Goal: Task Accomplishment & Management: Use online tool/utility

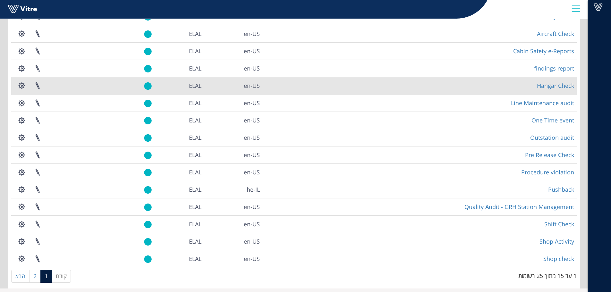
scroll to position [77, 0]
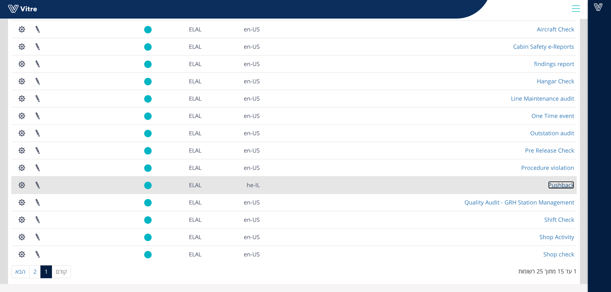
click at [563, 185] on link "Pushback" at bounding box center [562, 185] width 26 height 8
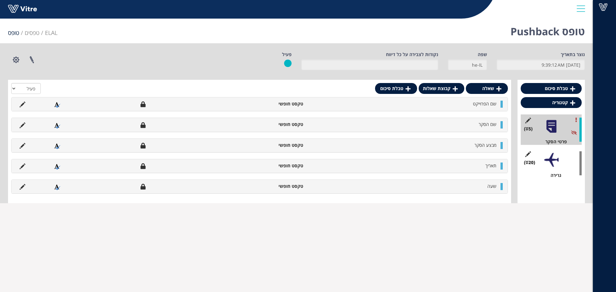
click at [567, 165] on div "(20 ) גרירה" at bounding box center [551, 163] width 61 height 30
click at [550, 164] on div at bounding box center [551, 160] width 14 height 14
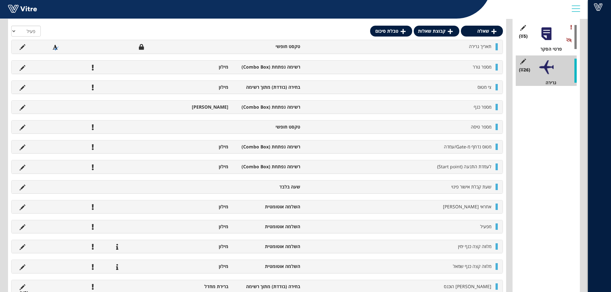
scroll to position [96, 0]
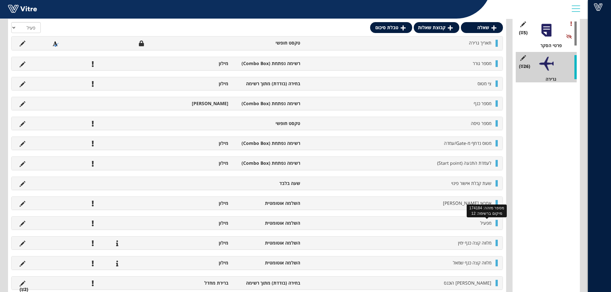
click at [487, 225] on span "מפעיל" at bounding box center [486, 223] width 11 height 6
click at [486, 223] on span "מפעיל" at bounding box center [486, 223] width 11 height 6
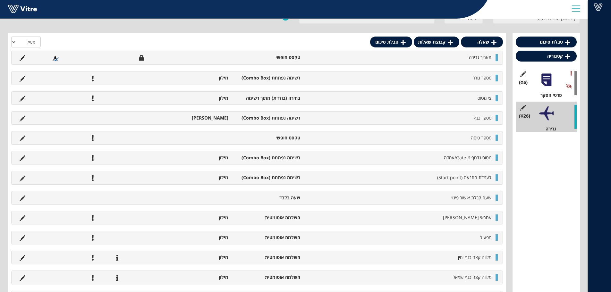
scroll to position [0, 0]
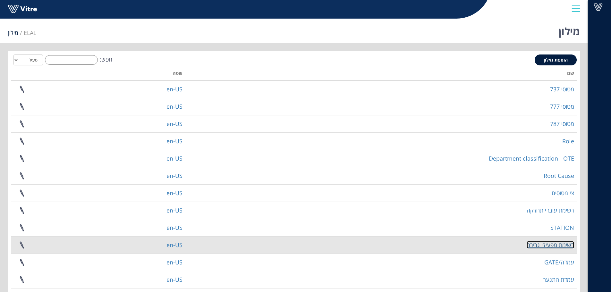
click at [556, 242] on link "רשימת מפעילי גרירה" at bounding box center [551, 245] width 48 height 8
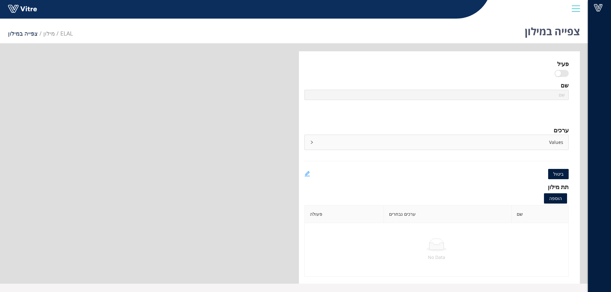
type input "רשימת מפעילי גרירה"
click at [309, 173] on icon "edit" at bounding box center [308, 174] width 6 height 6
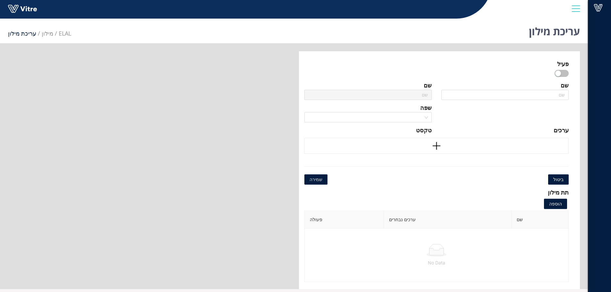
type input "רשימת מפעילי גרירה"
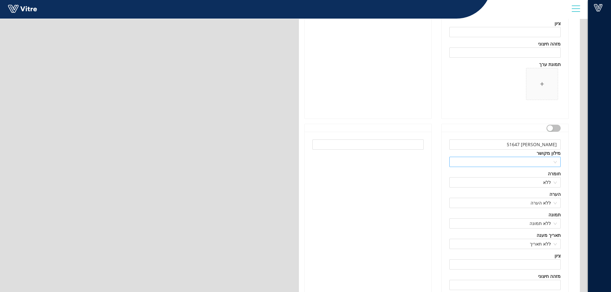
scroll to position [1412, 0]
click at [554, 126] on button "button" at bounding box center [554, 128] width 14 height 7
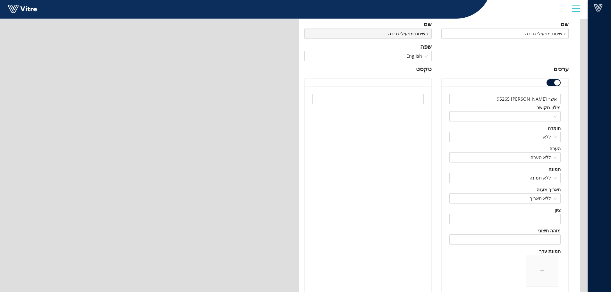
scroll to position [0, 0]
